Goal: Task Accomplishment & Management: Complete application form

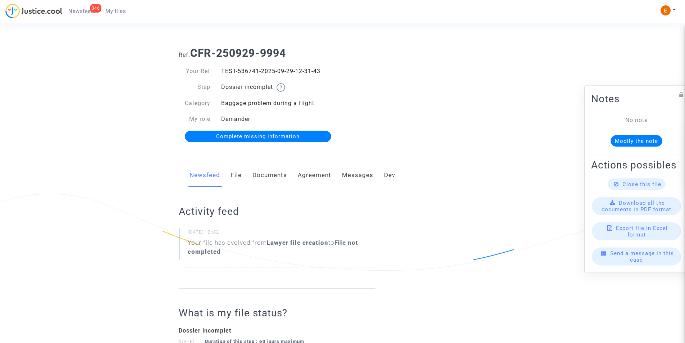
click at [276, 176] on link "Documents" at bounding box center [269, 175] width 35 height 24
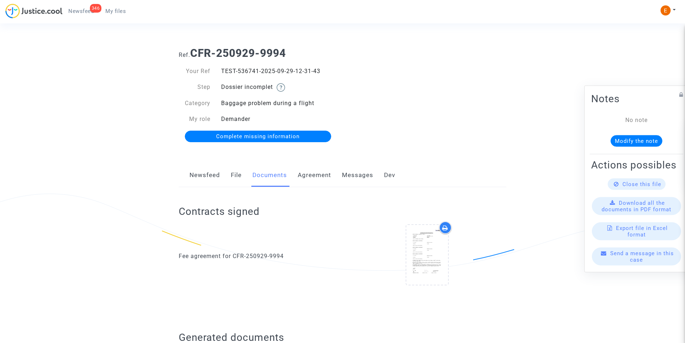
click at [276, 175] on link "Documents" at bounding box center [269, 175] width 35 height 24
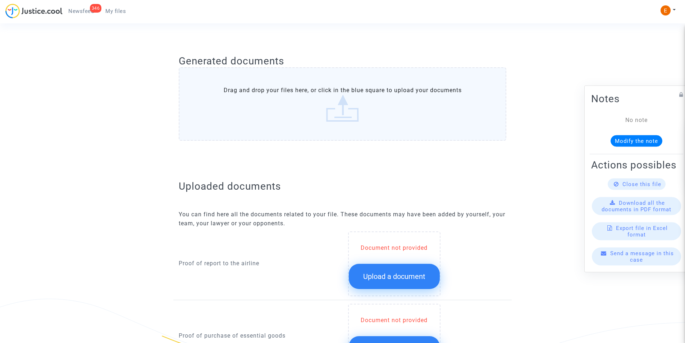
scroll to position [324, 0]
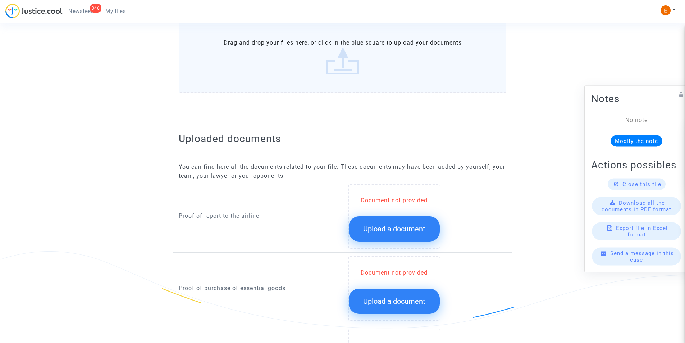
click at [405, 228] on span "Upload a document" at bounding box center [394, 228] width 62 height 9
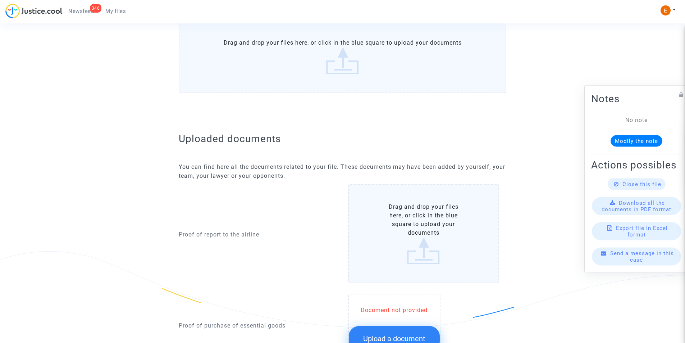
click at [406, 223] on label "Drag and drop your files here, or click in the blue square to upload your docum…" at bounding box center [423, 233] width 151 height 99
click at [0, 0] on input "Drag and drop your files here, or click in the blue square to upload your docum…" at bounding box center [0, 0] width 0 height 0
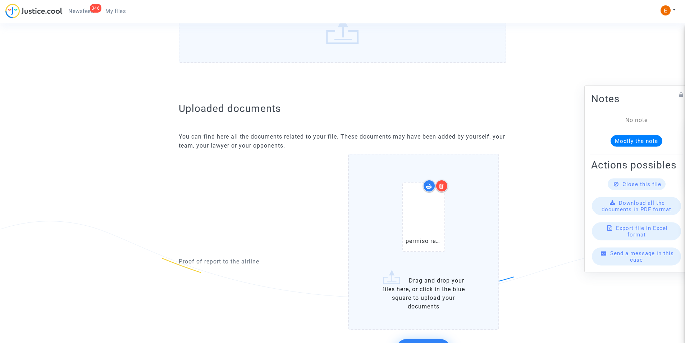
scroll to position [395, 0]
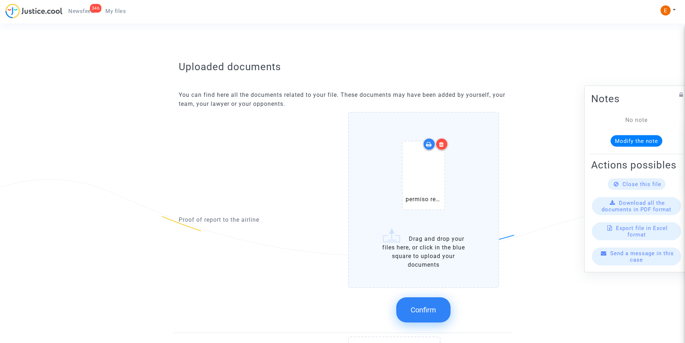
click at [427, 314] on button "Confirm" at bounding box center [423, 309] width 54 height 25
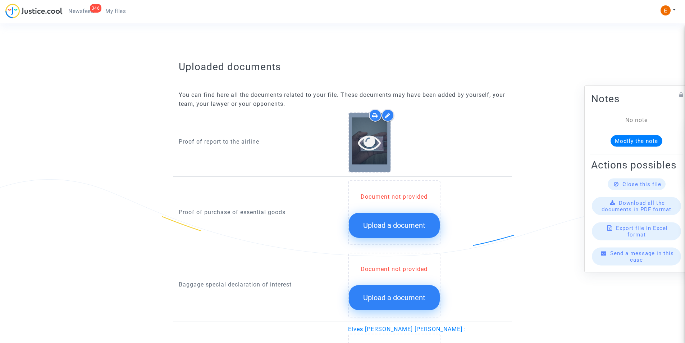
click at [375, 136] on icon at bounding box center [369, 142] width 23 height 23
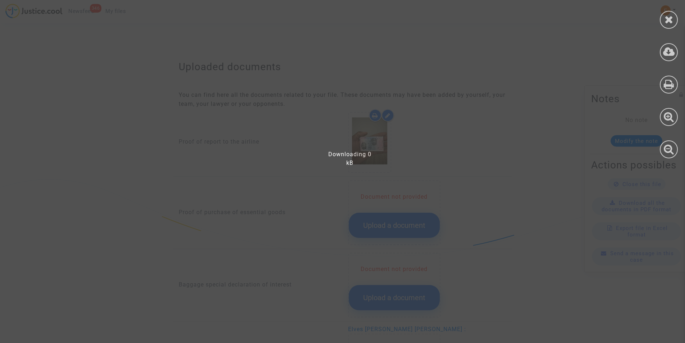
click at [369, 150] on div at bounding box center [347, 174] width 694 height 335
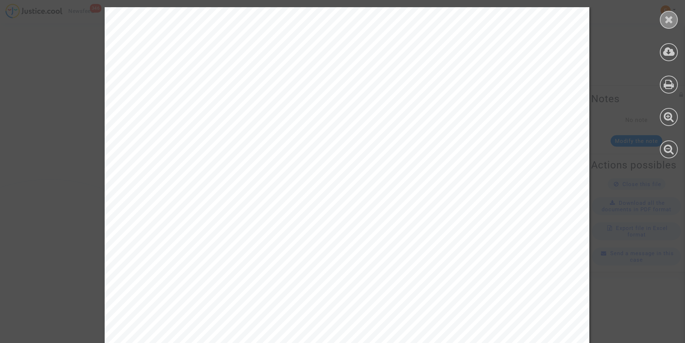
click at [667, 16] on icon at bounding box center [668, 19] width 9 height 11
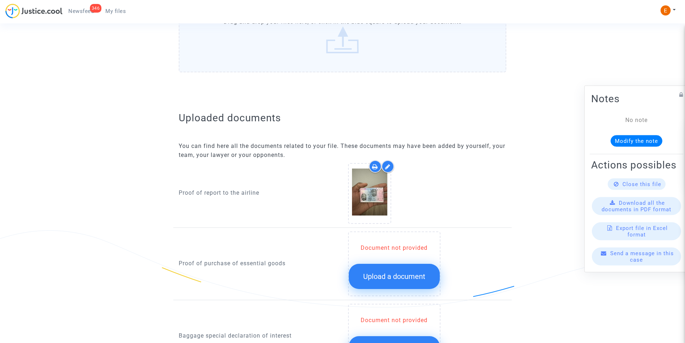
scroll to position [360, 0]
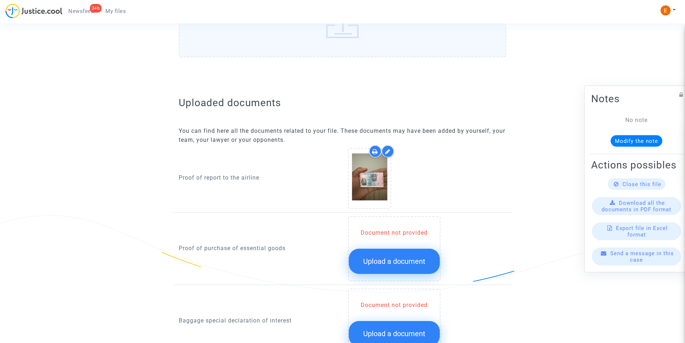
click at [385, 151] on div at bounding box center [387, 151] width 13 height 13
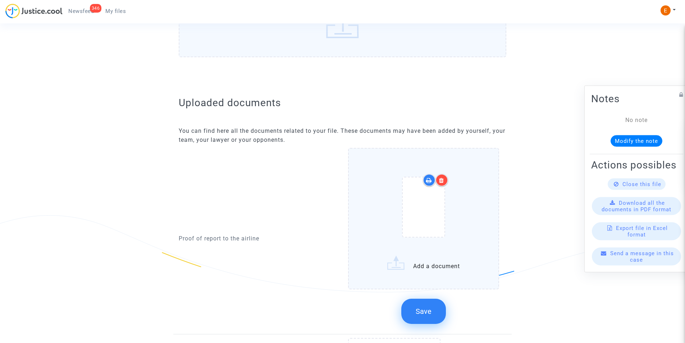
click at [442, 179] on icon at bounding box center [441, 180] width 5 height 6
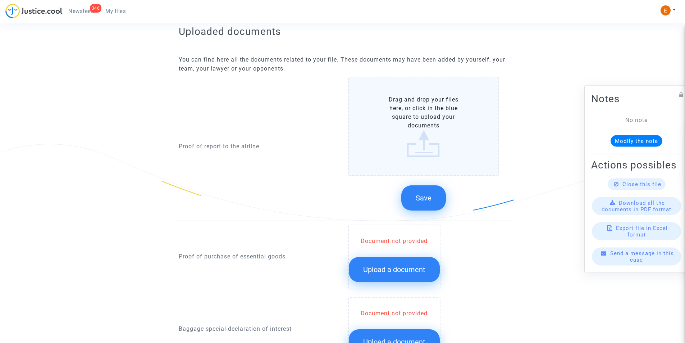
scroll to position [431, 0]
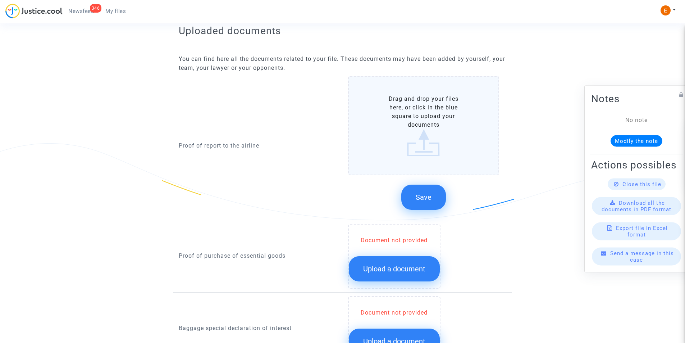
click at [410, 132] on label "Drag and drop your files here, or click in the blue square to upload your docum…" at bounding box center [423, 125] width 151 height 99
click at [0, 0] on input "Drag and drop your files here, or click in the blue square to upload your docum…" at bounding box center [0, 0] width 0 height 0
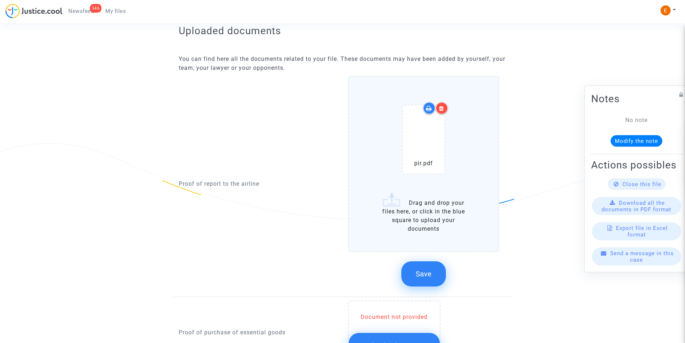
click at [427, 275] on span "Save" at bounding box center [424, 273] width 16 height 9
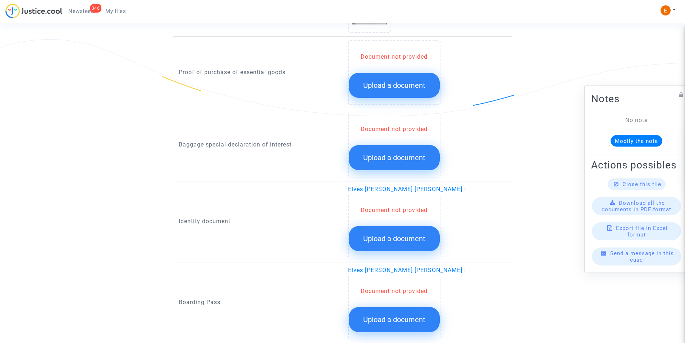
scroll to position [539, 0]
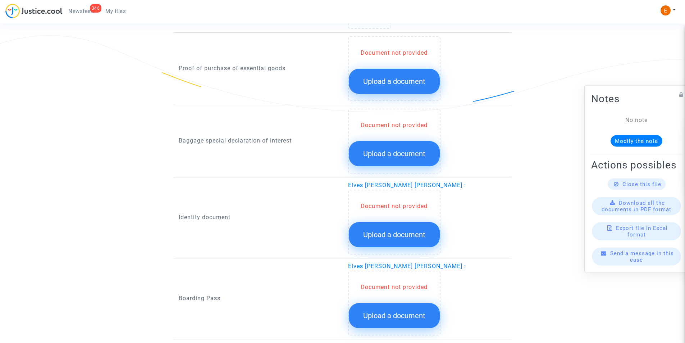
click at [385, 238] on span "Upload a document" at bounding box center [394, 234] width 62 height 9
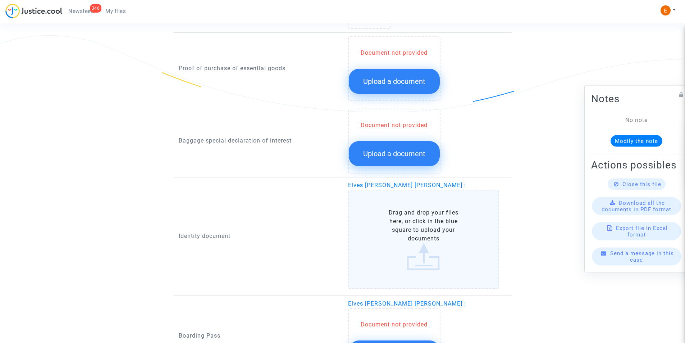
click at [395, 231] on label "Drag and drop your files here, or click in the blue square to upload your docum…" at bounding box center [423, 238] width 151 height 99
click at [0, 0] on input "Drag and drop your files here, or click in the blue square to upload your docum…" at bounding box center [0, 0] width 0 height 0
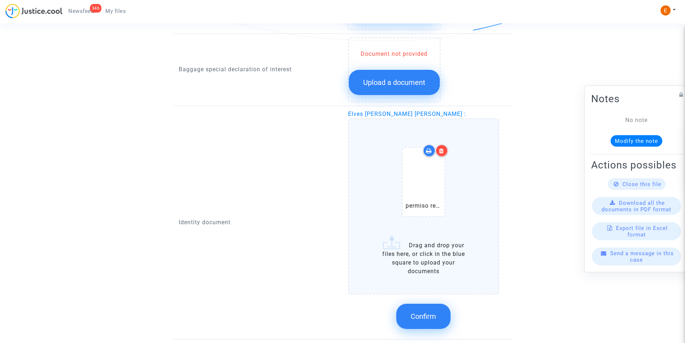
scroll to position [611, 0]
click at [423, 308] on button "Confirm" at bounding box center [423, 315] width 54 height 25
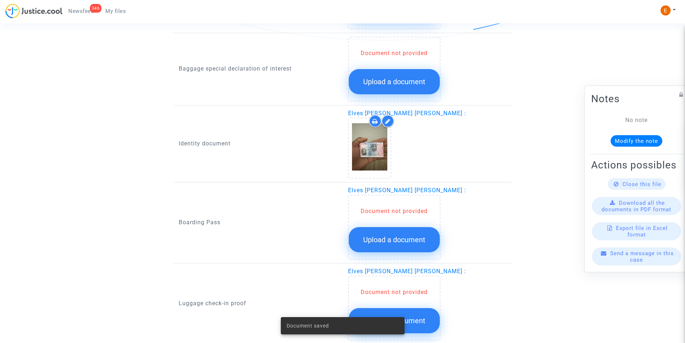
click at [384, 239] on span "Upload a document" at bounding box center [394, 239] width 62 height 9
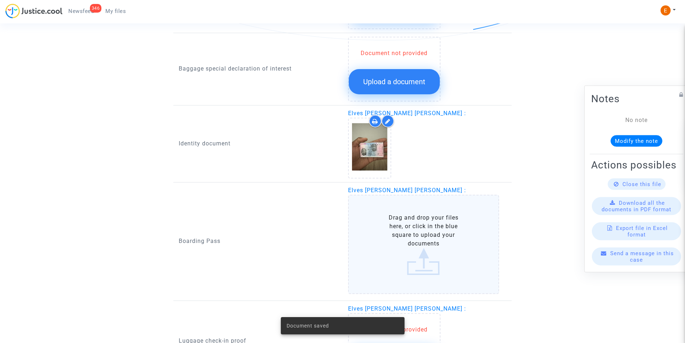
click at [424, 232] on label "Drag and drop your files here, or click in the blue square to upload your docum…" at bounding box center [423, 244] width 151 height 99
click at [0, 0] on input "Drag and drop your files here, or click in the blue square to upload your docum…" at bounding box center [0, 0] width 0 height 0
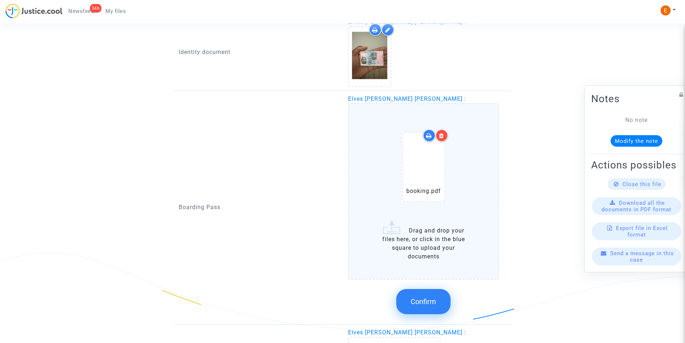
scroll to position [719, 0]
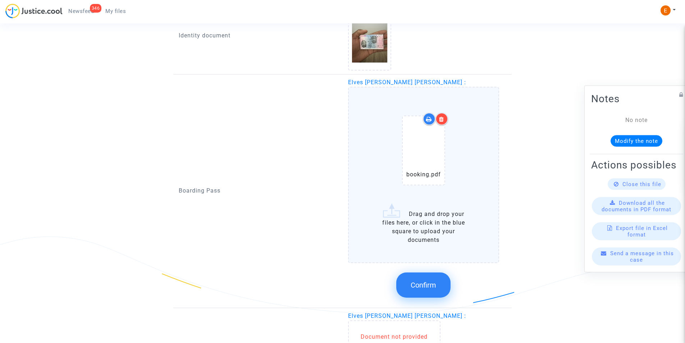
click at [424, 285] on span "Confirm" at bounding box center [424, 284] width 26 height 9
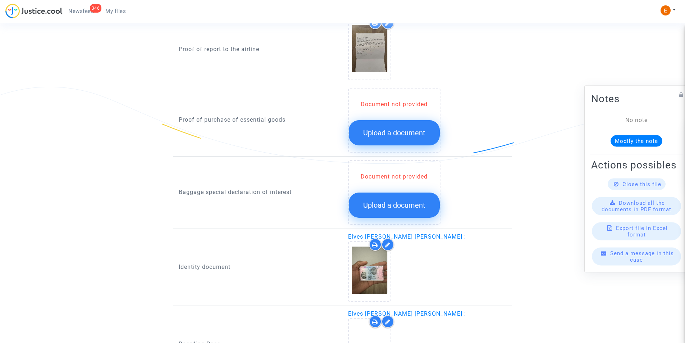
scroll to position [484, 0]
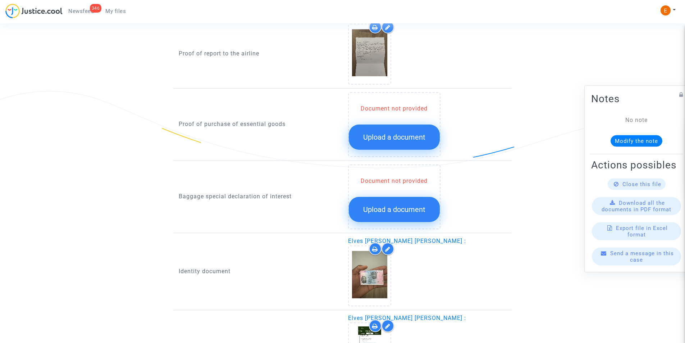
click at [385, 133] on span "Upload a document" at bounding box center [394, 137] width 62 height 9
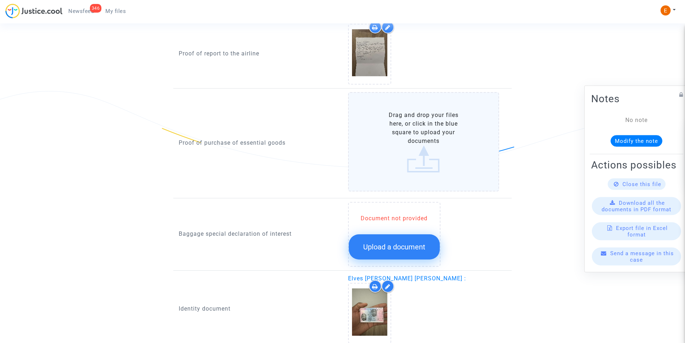
click at [383, 152] on label "Drag and drop your files here, or click in the blue square to upload your docum…" at bounding box center [423, 141] width 151 height 99
click at [0, 0] on input "Drag and drop your files here, or click in the blue square to upload your docum…" at bounding box center [0, 0] width 0 height 0
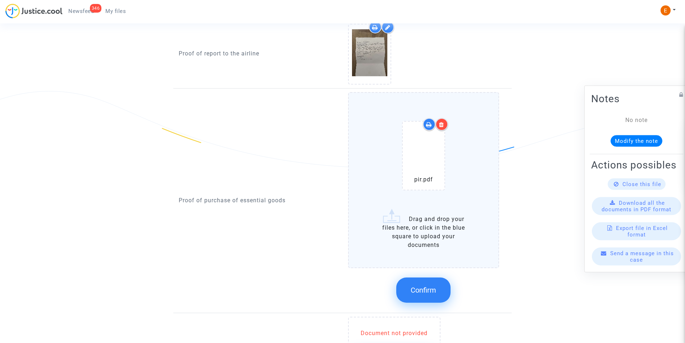
click at [445, 121] on div at bounding box center [441, 124] width 13 height 13
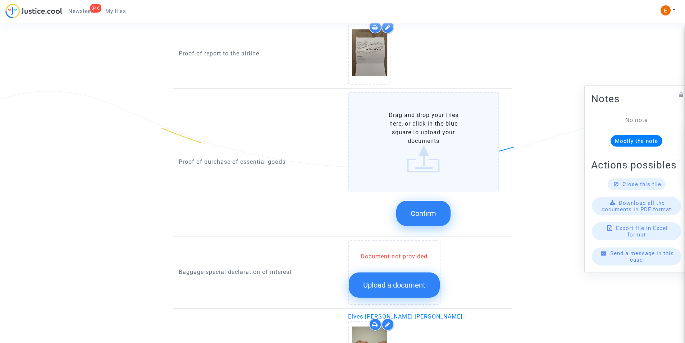
click at [429, 172] on label "Drag and drop your files here, or click in the blue square to upload your docum…" at bounding box center [423, 141] width 151 height 99
click at [0, 0] on input "Drag and drop your files here, or click in the blue square to upload your docum…" at bounding box center [0, 0] width 0 height 0
click at [422, 145] on label "Drag and drop your files here, or click in the blue square to upload your docum…" at bounding box center [423, 141] width 151 height 99
click at [0, 0] on input "Drag and drop your files here, or click in the blue square to upload your docum…" at bounding box center [0, 0] width 0 height 0
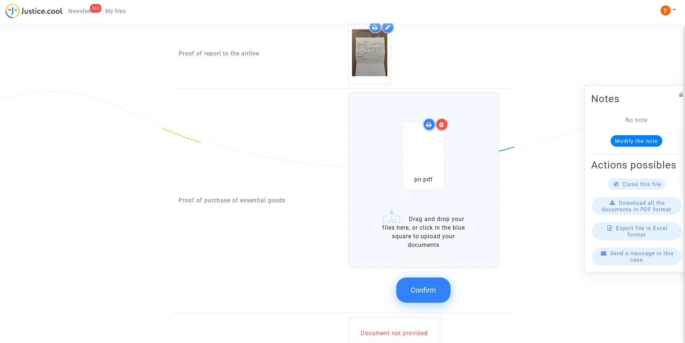
drag, startPoint x: 413, startPoint y: 284, endPoint x: 405, endPoint y: 274, distance: 13.3
click at [413, 284] on button "Confirm" at bounding box center [423, 289] width 54 height 25
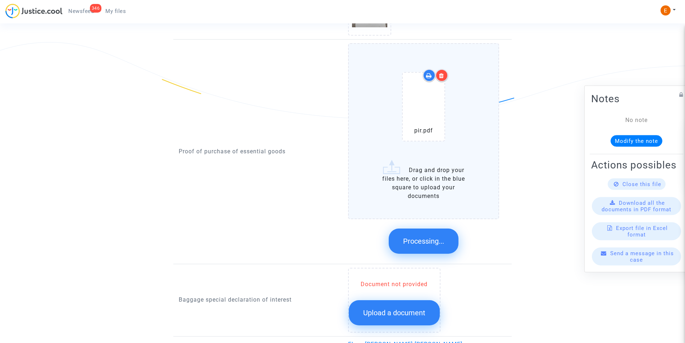
scroll to position [591, 0]
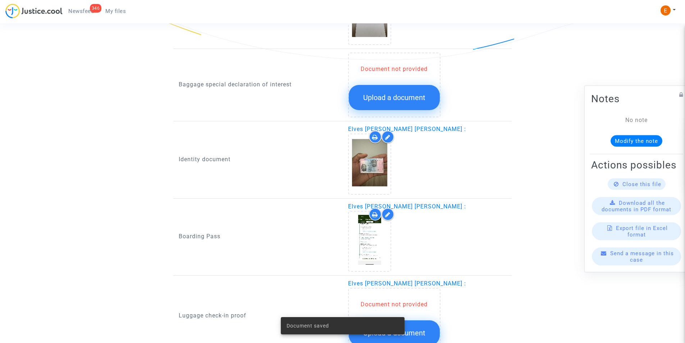
click at [388, 100] on span "Upload a document" at bounding box center [394, 97] width 62 height 9
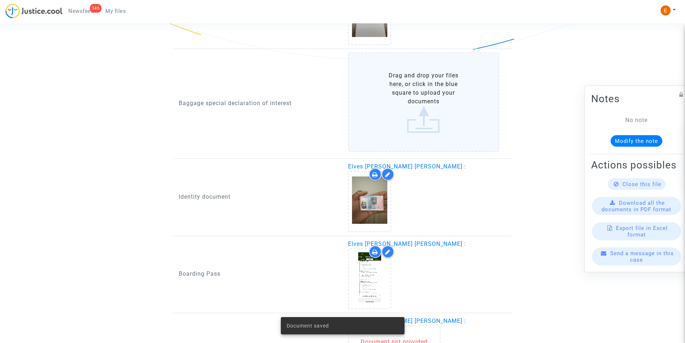
click at [387, 100] on label "Drag and drop your files here, or click in the blue square to upload your docum…" at bounding box center [423, 101] width 151 height 99
click at [0, 0] on input "Drag and drop your files here, or click in the blue square to upload your docum…" at bounding box center [0, 0] width 0 height 0
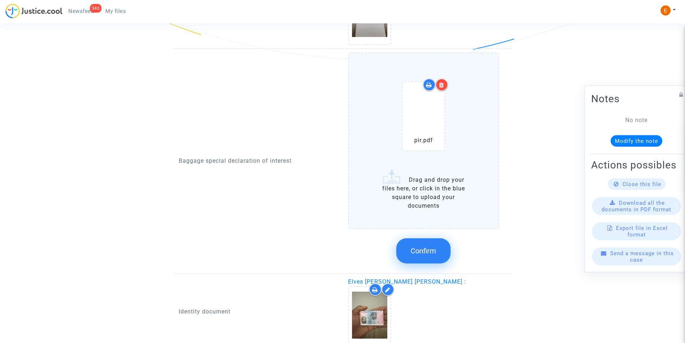
drag, startPoint x: 415, startPoint y: 248, endPoint x: 417, endPoint y: 245, distance: 3.8
click at [415, 248] on span "Confirm" at bounding box center [424, 250] width 26 height 9
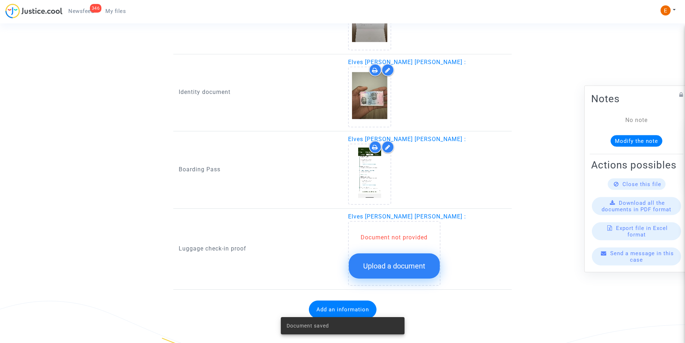
scroll to position [656, 0]
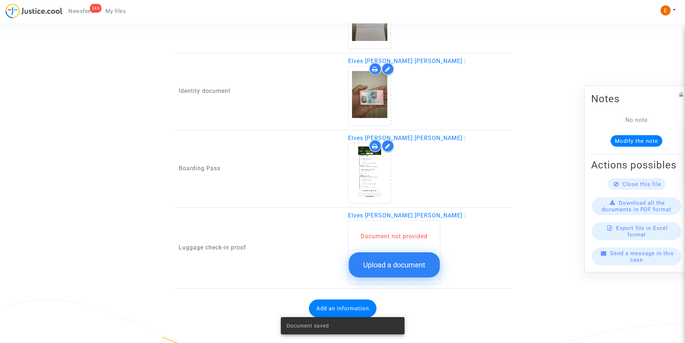
click at [408, 259] on button "Upload a document" at bounding box center [394, 264] width 91 height 25
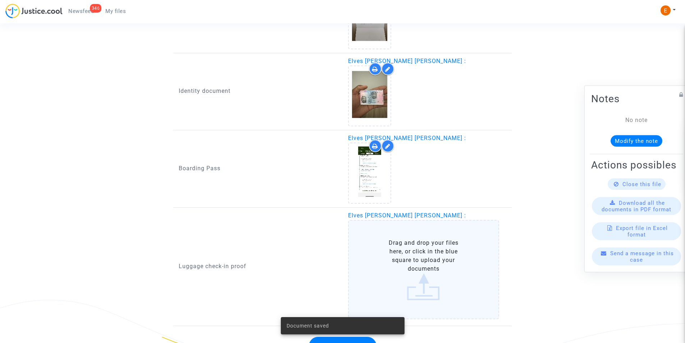
click at [411, 253] on label "Drag and drop your files here, or click in the blue square to upload your docum…" at bounding box center [423, 269] width 151 height 99
click at [0, 0] on input "Drag and drop your files here, or click in the blue square to upload your docum…" at bounding box center [0, 0] width 0 height 0
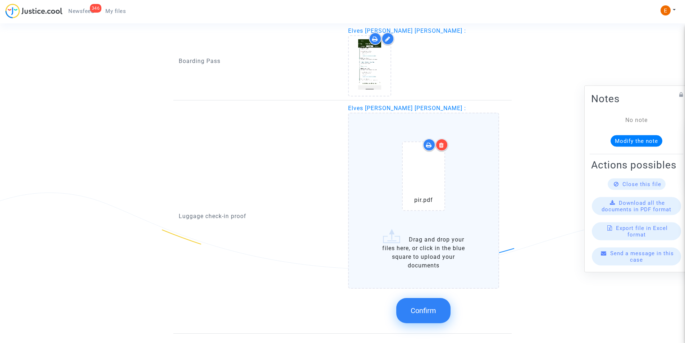
scroll to position [764, 0]
click at [408, 304] on button "Confirm" at bounding box center [423, 309] width 54 height 25
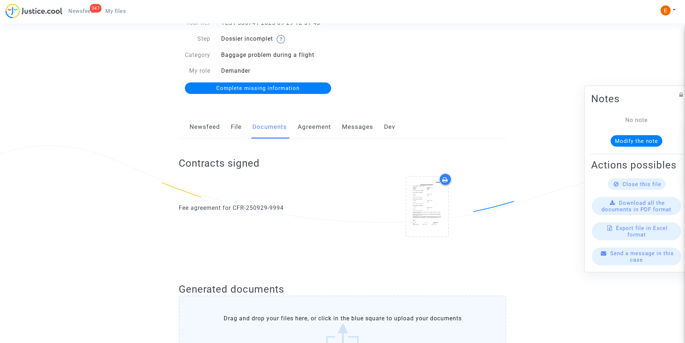
scroll to position [5, 0]
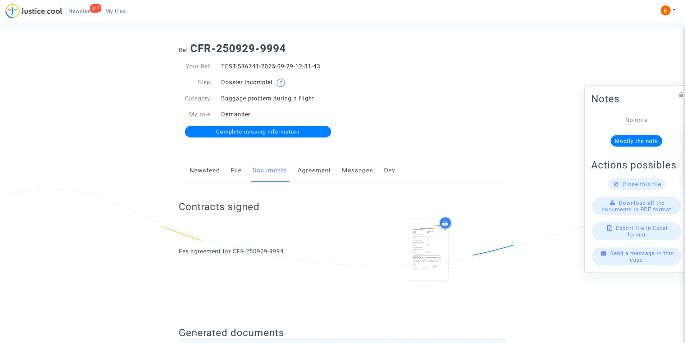
click at [429, 116] on div "Ref. CFR-250929-9994 Your Ref TEST-536741-2025-09-29-12-31-43 Step Dossier inco…" at bounding box center [342, 90] width 338 height 107
